Goal: Task Accomplishment & Management: Manage account settings

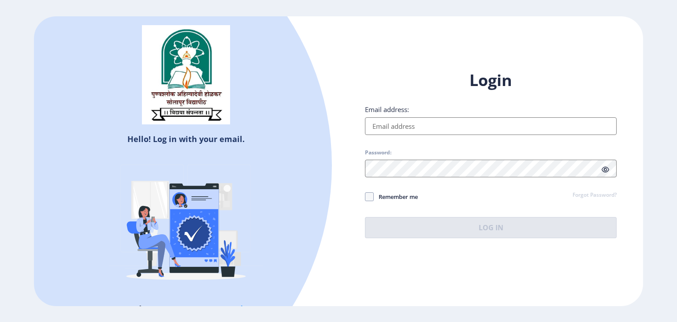
type input "[EMAIL_ADDRESS][DOMAIN_NAME]"
click at [501, 73] on h1 "Login" at bounding box center [491, 80] width 252 height 21
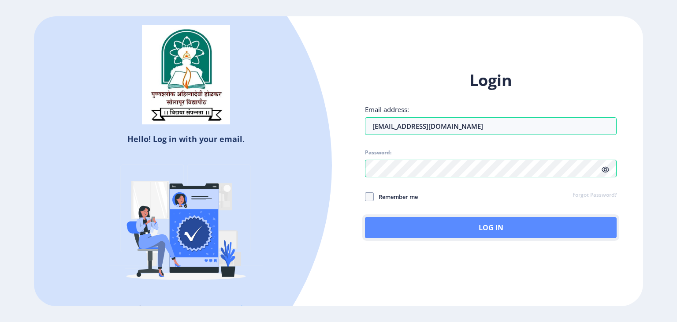
click at [497, 228] on button "Log In" at bounding box center [491, 227] width 252 height 21
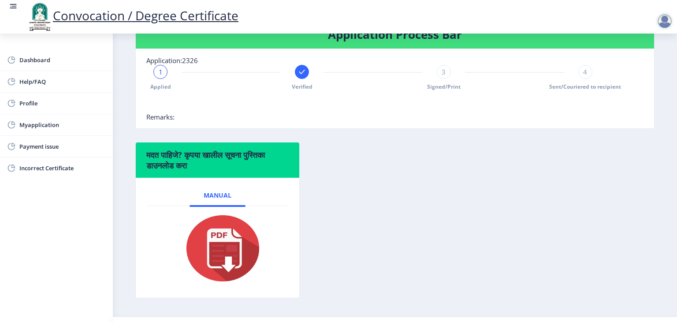
scroll to position [176, 0]
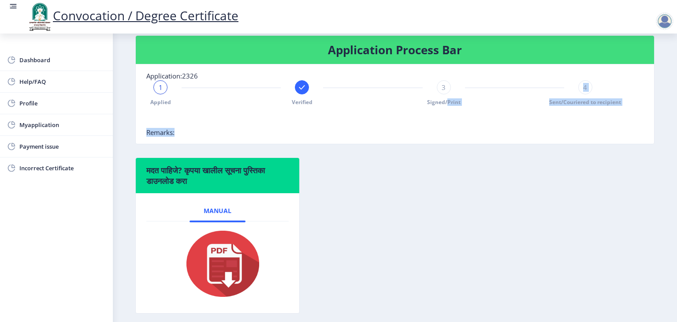
drag, startPoint x: 443, startPoint y: 86, endPoint x: 445, endPoint y: 115, distance: 29.2
click at [445, 115] on nb-card-body "Application:2326 1 Applied Verified 3 Signed/Print 4 Sent/Couriered to recipien…" at bounding box center [395, 103] width 519 height 79
click at [488, 128] on div at bounding box center [372, 119] width 453 height 18
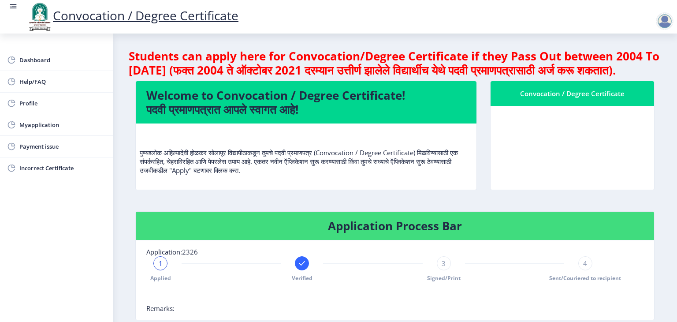
scroll to position [0, 0]
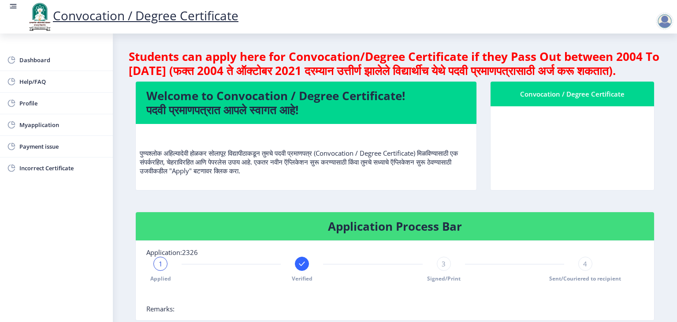
click at [593, 99] on div "Convocation / Degree Certificate" at bounding box center [572, 94] width 142 height 11
click at [665, 27] on div at bounding box center [665, 21] width 18 height 18
click at [562, 161] on nb-card-body at bounding box center [573, 148] width 164 height 84
click at [30, 58] on span "Dashboard" at bounding box center [62, 60] width 86 height 11
click at [44, 129] on span "Myapplication" at bounding box center [62, 125] width 86 height 11
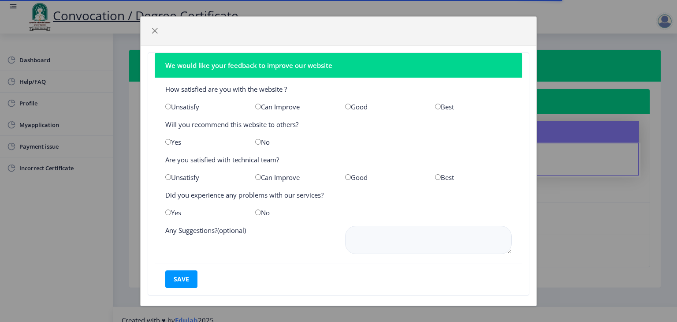
click at [605, 238] on div "We would like your feedback to improve our website How satisfied are you with t…" at bounding box center [338, 161] width 677 height 322
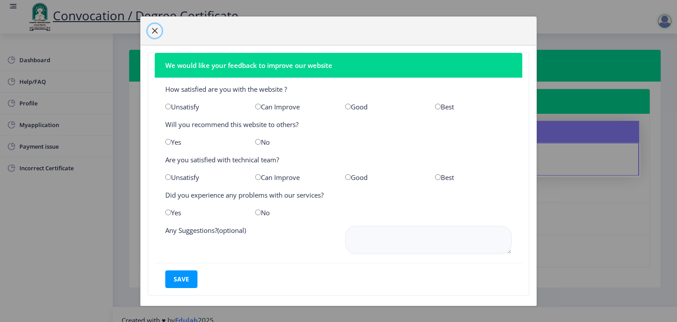
click at [155, 29] on span "button" at bounding box center [154, 30] width 7 height 7
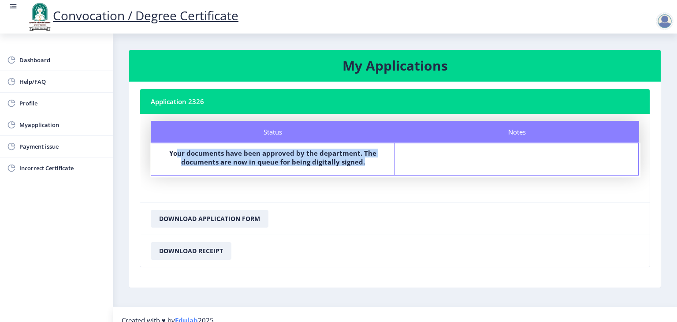
drag, startPoint x: 179, startPoint y: 150, endPoint x: 374, endPoint y: 164, distance: 195.8
click at [374, 164] on label "Your documents have been approved by the department. The documents are now in q…" at bounding box center [273, 158] width 228 height 18
click at [356, 164] on b "Your documents have been approved by the department. The documents are now in q…" at bounding box center [272, 158] width 207 height 18
click at [366, 165] on label "Your documents have been approved by the department. The documents are now in q…" at bounding box center [273, 158] width 228 height 18
drag, startPoint x: 366, startPoint y: 165, endPoint x: 149, endPoint y: 147, distance: 217.7
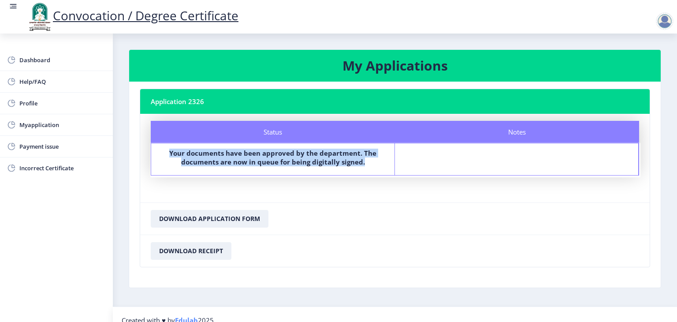
click at [149, 147] on nb-card-body "Status Notes Status Your documents have been approved by the department. The do…" at bounding box center [395, 158] width 510 height 89
click at [49, 103] on span "Profile" at bounding box center [62, 103] width 86 height 11
select select
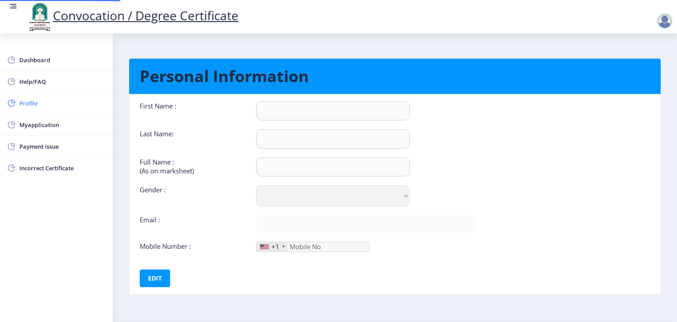
type input "[PERSON_NAME]"
type input "[PERSON_NAME] rashidsab [PERSON_NAME]"
select select "[DEMOGRAPHIC_DATA]"
type input "[EMAIL_ADDRESS][DOMAIN_NAME]"
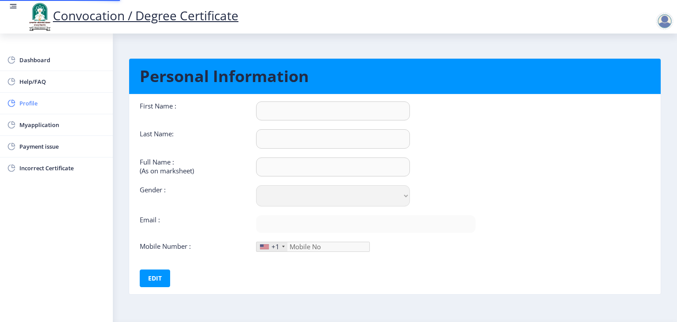
type input "9156003486"
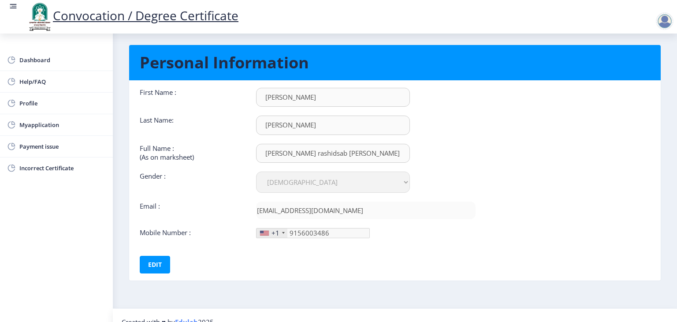
scroll to position [25, 0]
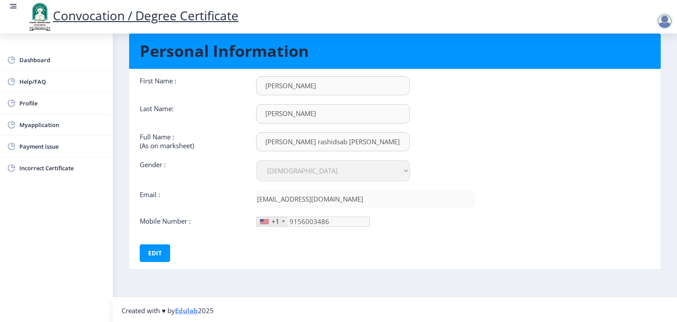
click at [281, 221] on div "+1" at bounding box center [272, 221] width 31 height 9
click at [274, 219] on div "+1" at bounding box center [276, 221] width 8 height 9
click at [266, 219] on div at bounding box center [264, 221] width 9 height 5
click at [280, 218] on div "+1" at bounding box center [272, 221] width 31 height 9
click at [280, 220] on div "+1" at bounding box center [272, 221] width 31 height 9
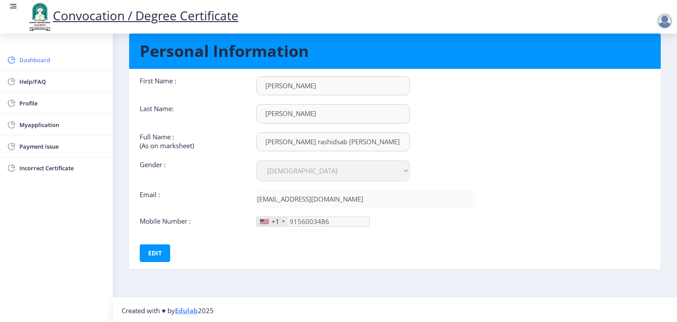
click at [39, 58] on span "Dashboard" at bounding box center [62, 60] width 86 height 11
